Goal: Book appointment/travel/reservation

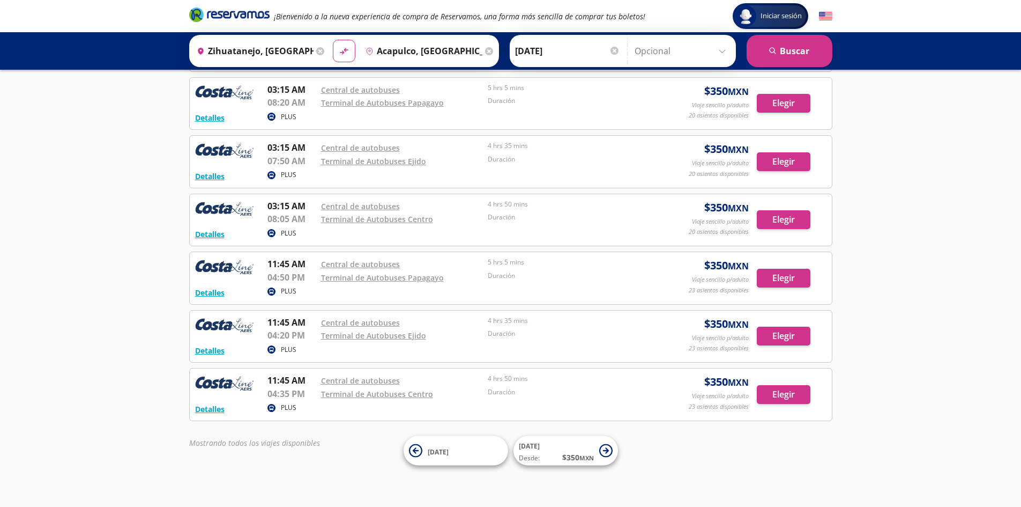
scroll to position [226, 0]
click at [91, 211] on div "Iniciar sesión Iniciar sesión ¡Bienvenido a la nueva experiencia de compra de R…" at bounding box center [510, 140] width 1021 height 733
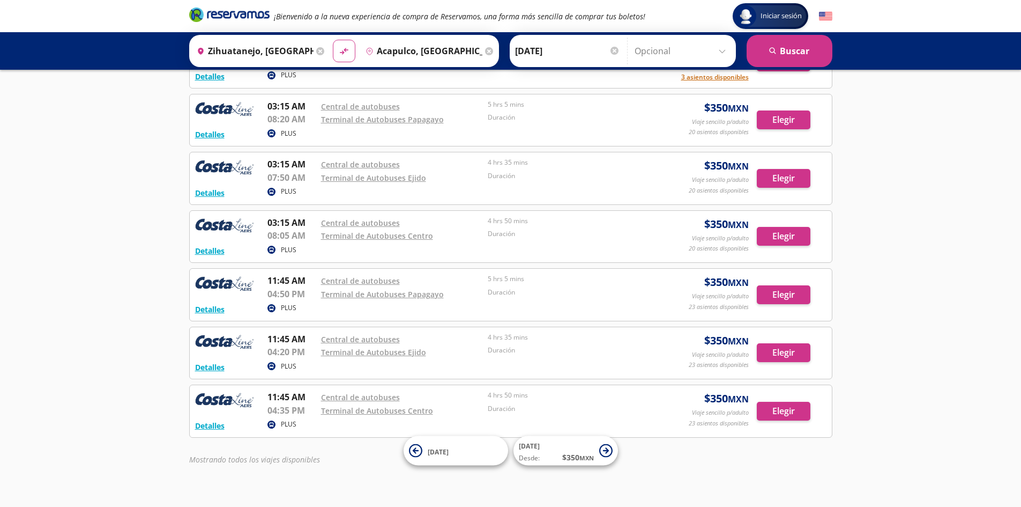
scroll to position [214, 0]
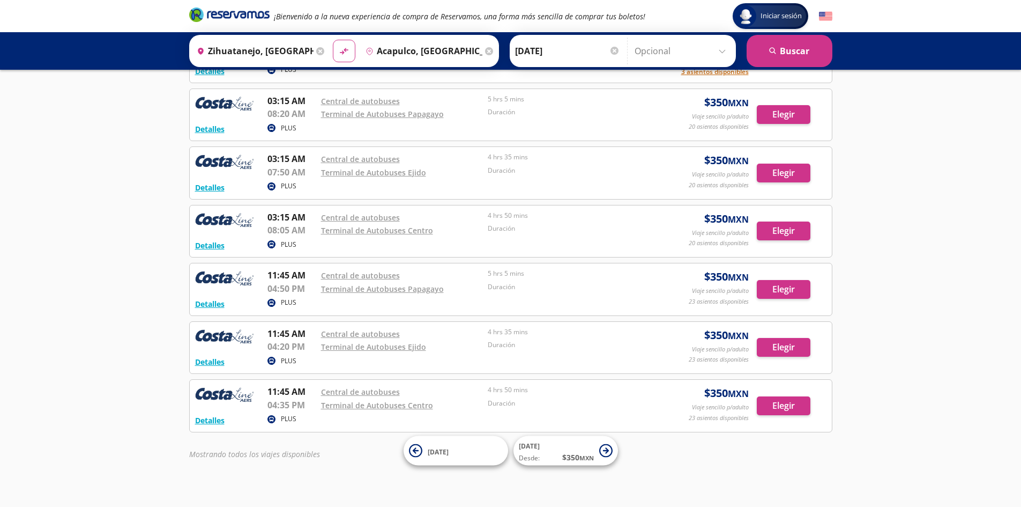
click at [406, 51] on input "Acapulco, [GEOGRAPHIC_DATA]" at bounding box center [421, 51] width 121 height 27
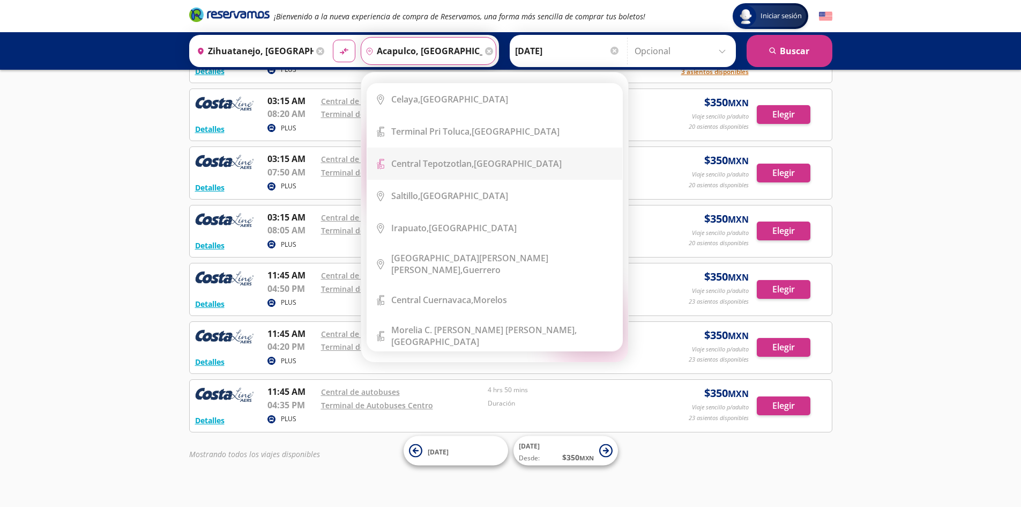
scroll to position [1018, 0]
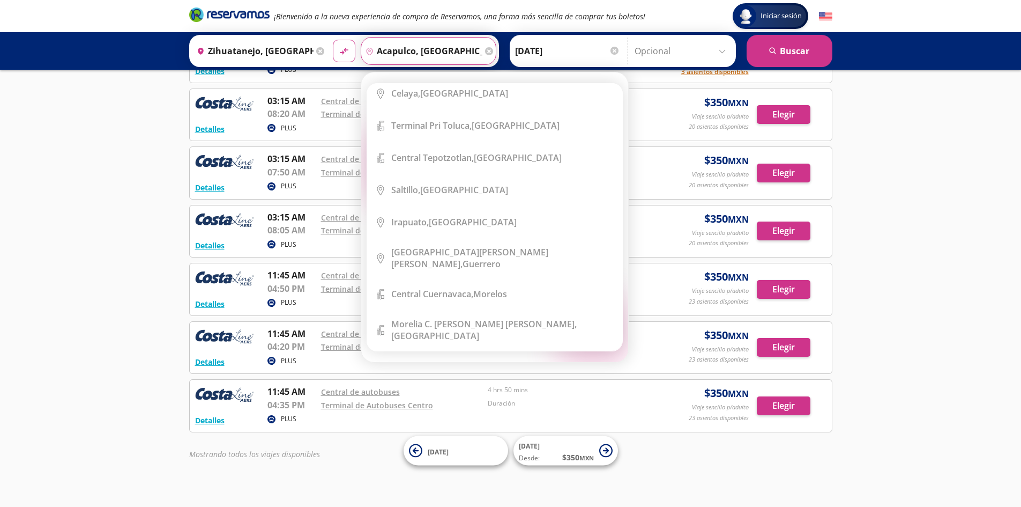
click at [487, 56] on div "Destino pin-outline [GEOGRAPHIC_DATA], [GEOGRAPHIC_DATA]" at bounding box center [429, 51] width 136 height 28
click at [485, 50] on icon at bounding box center [489, 51] width 8 height 8
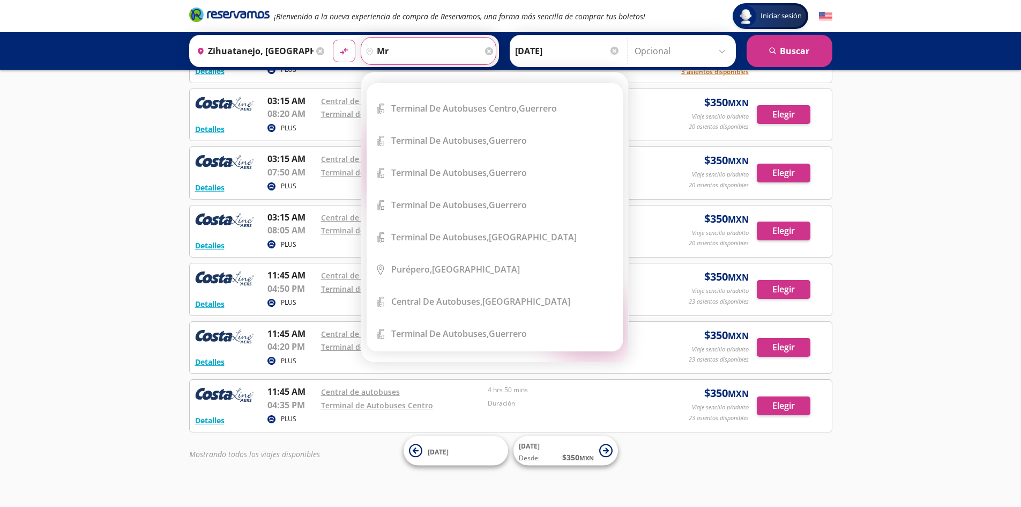
scroll to position [0, 0]
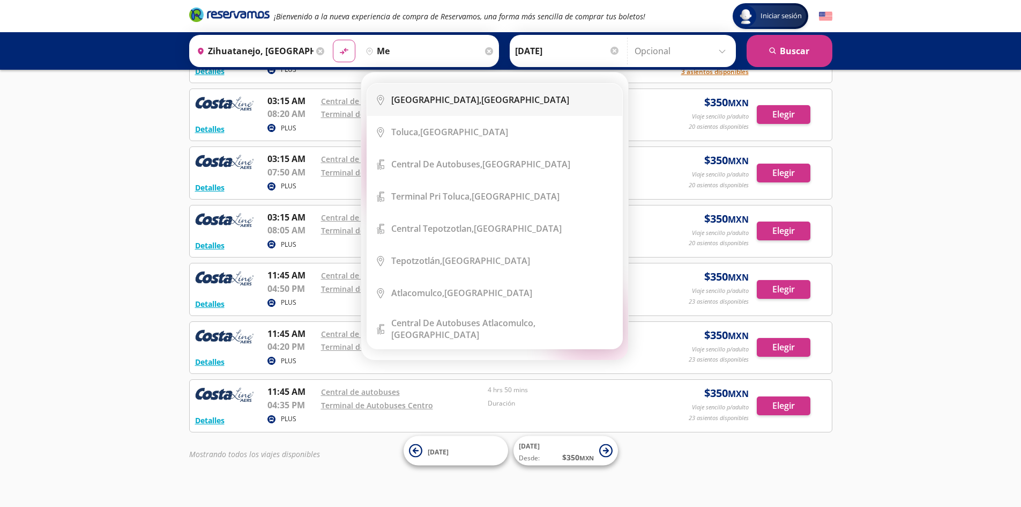
click at [469, 101] on div "[GEOGRAPHIC_DATA], [GEOGRAPHIC_DATA]" at bounding box center [480, 100] width 178 height 12
type input "[GEOGRAPHIC_DATA], [GEOGRAPHIC_DATA]"
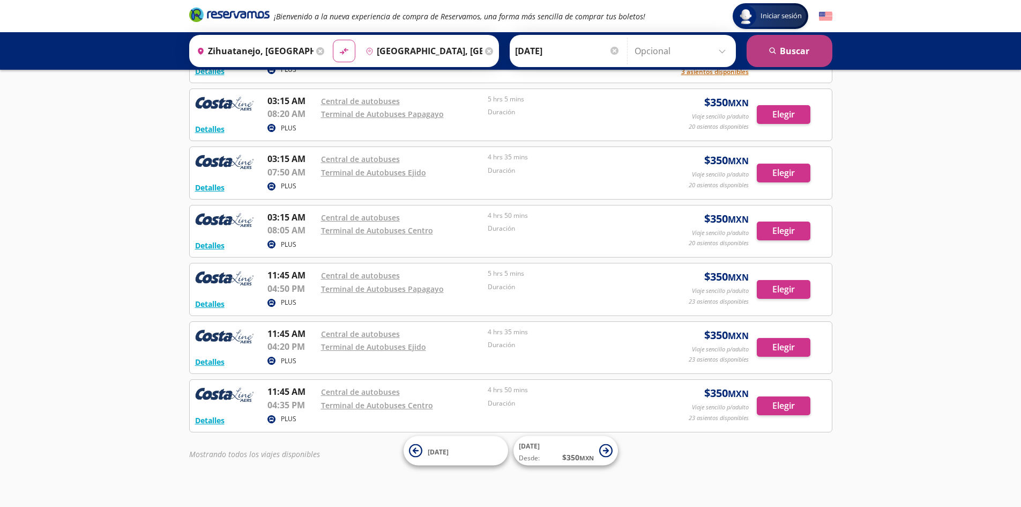
click at [781, 49] on button "search [GEOGRAPHIC_DATA]" at bounding box center [790, 51] width 86 height 32
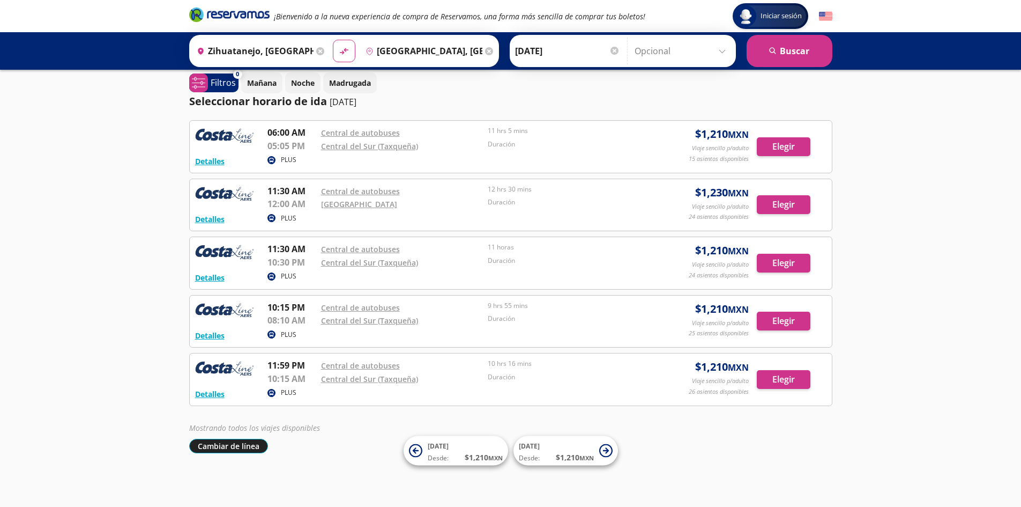
scroll to position [8, 0]
click at [239, 448] on button "Cambiar de línea" at bounding box center [228, 445] width 79 height 14
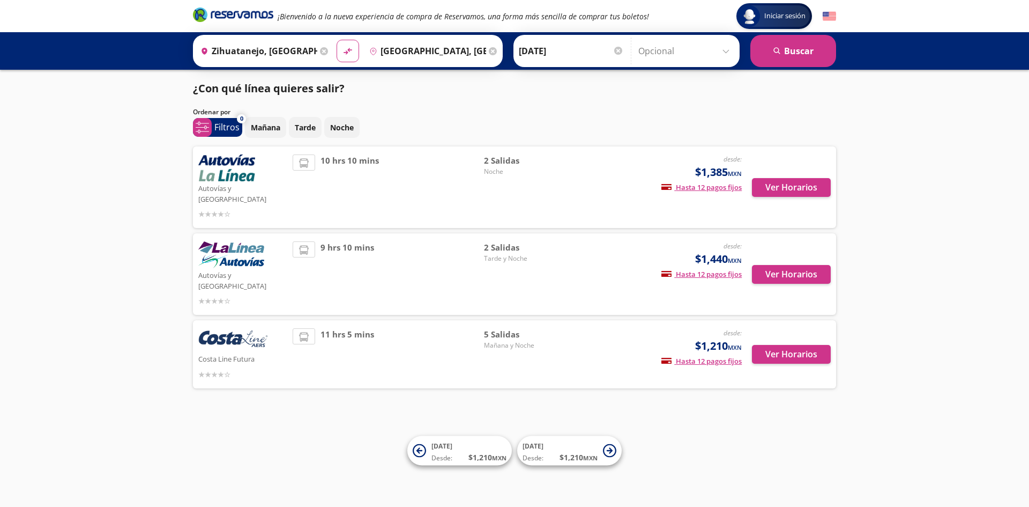
click at [489, 51] on icon at bounding box center [493, 51] width 8 height 8
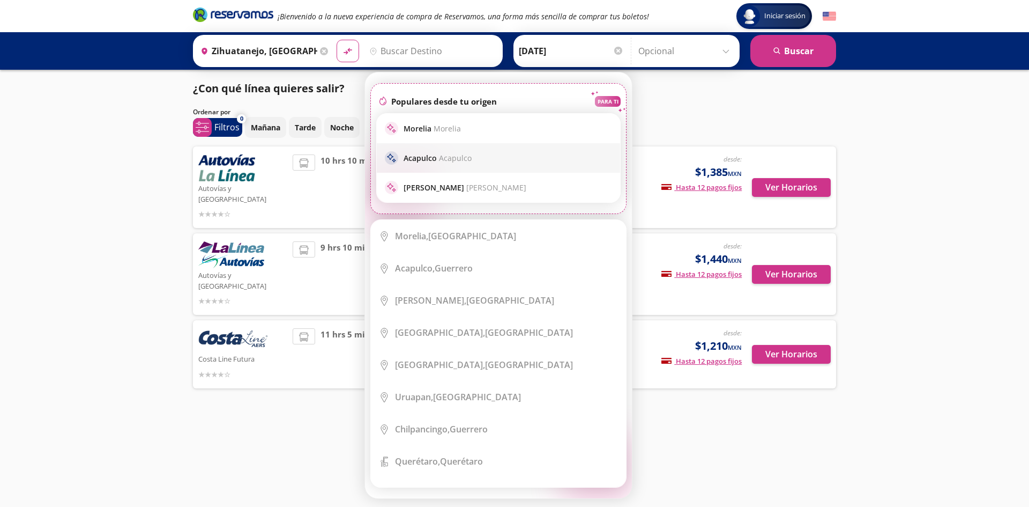
click at [488, 163] on div "sparkle Acapulco Acapulco" at bounding box center [498, 157] width 227 height 13
type input "Acapulco, [GEOGRAPHIC_DATA]"
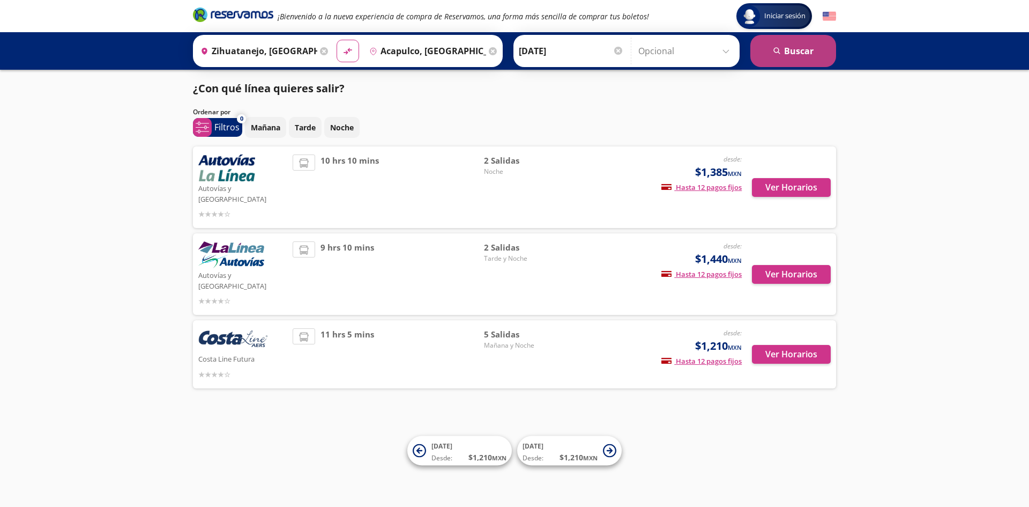
click at [758, 46] on button "search [GEOGRAPHIC_DATA]" at bounding box center [793, 51] width 86 height 32
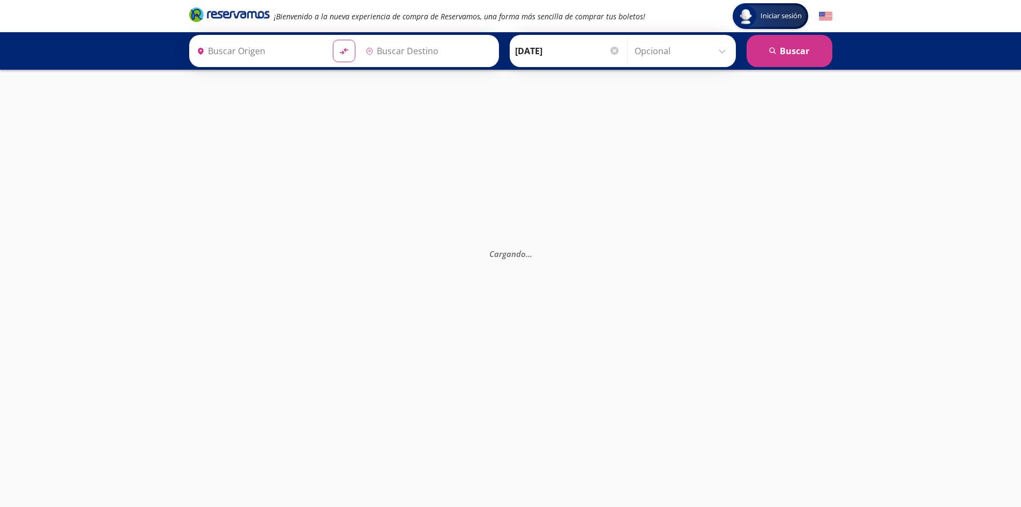
type input "Zihuatanejo, [GEOGRAPHIC_DATA]"
type input "Acapulco, [GEOGRAPHIC_DATA]"
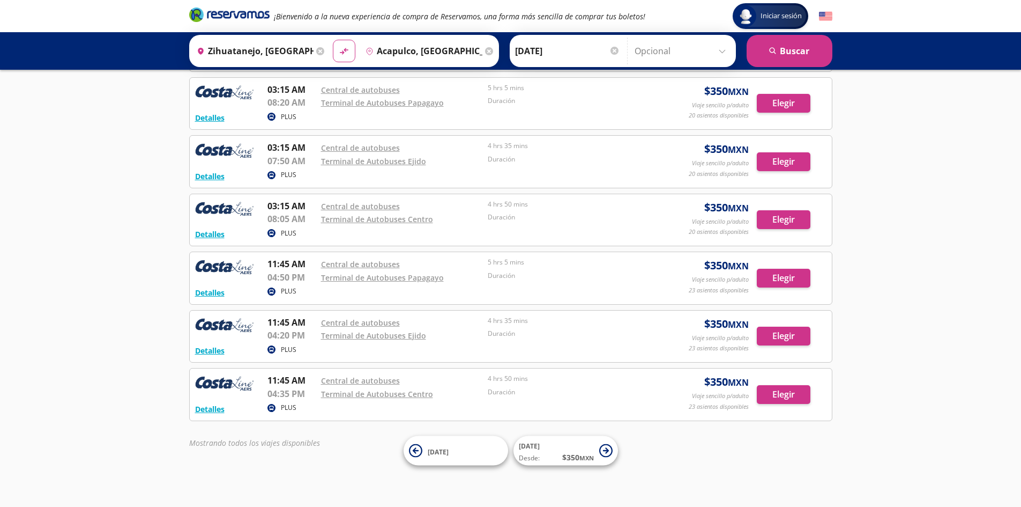
scroll to position [226, 0]
click at [273, 442] on em "Mostrando todos los viajes disponibles" at bounding box center [254, 442] width 131 height 10
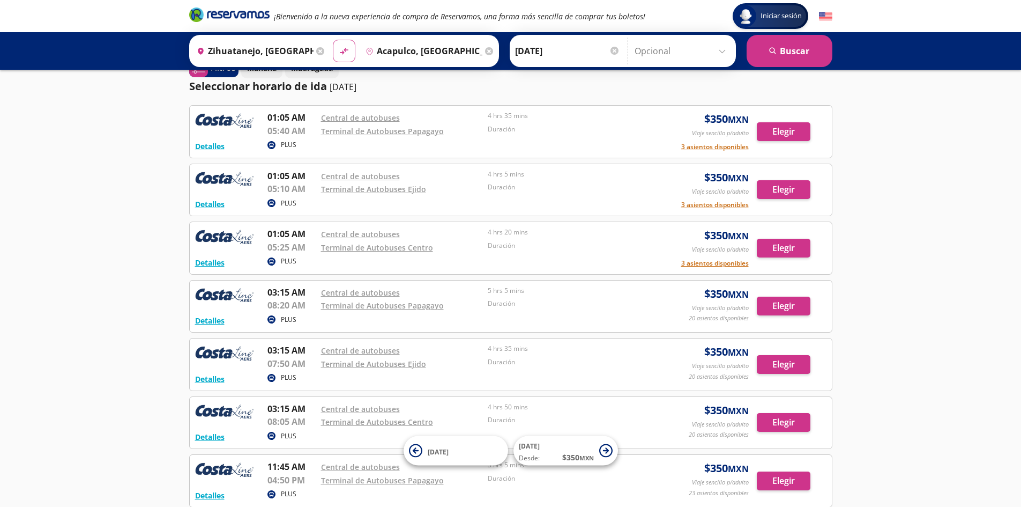
scroll to position [0, 0]
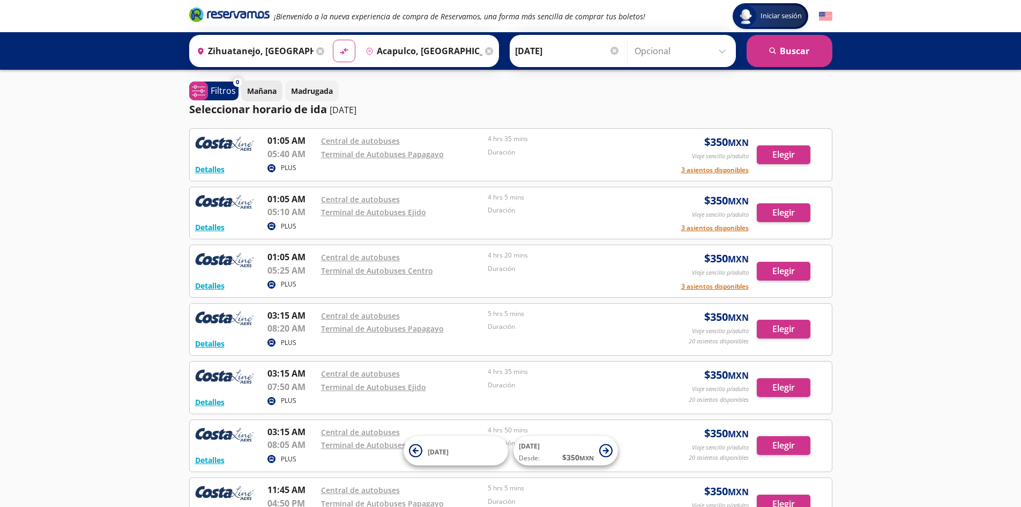
click at [256, 92] on p "Mañana" at bounding box center [261, 90] width 29 height 11
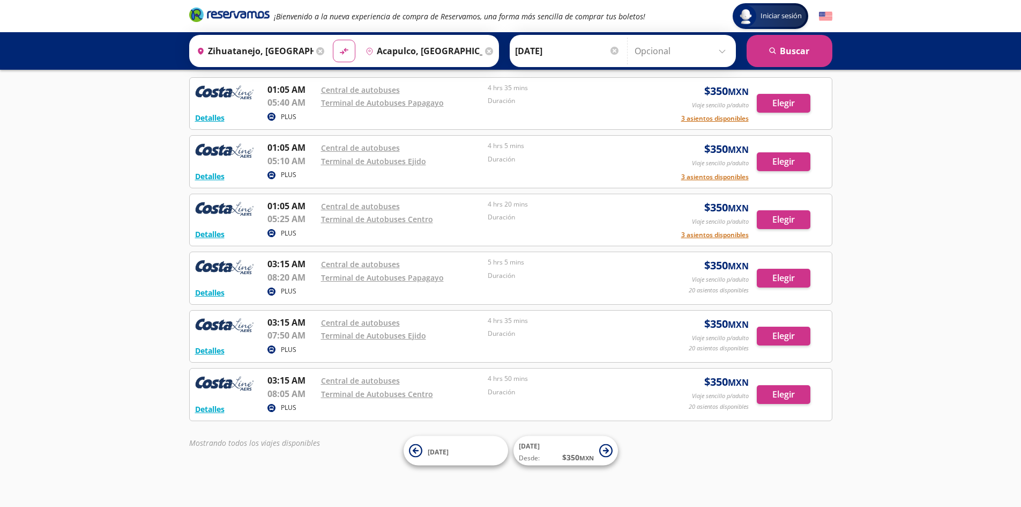
scroll to position [321, 0]
